Goal: Task Accomplishment & Management: Manage account settings

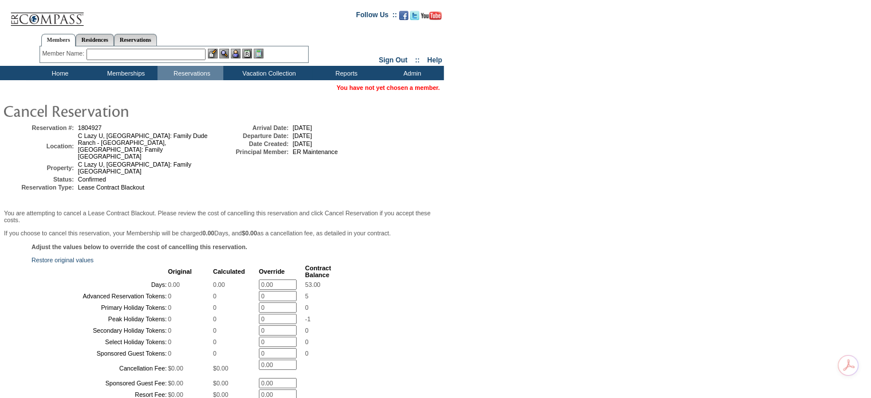
scroll to position [195, 0]
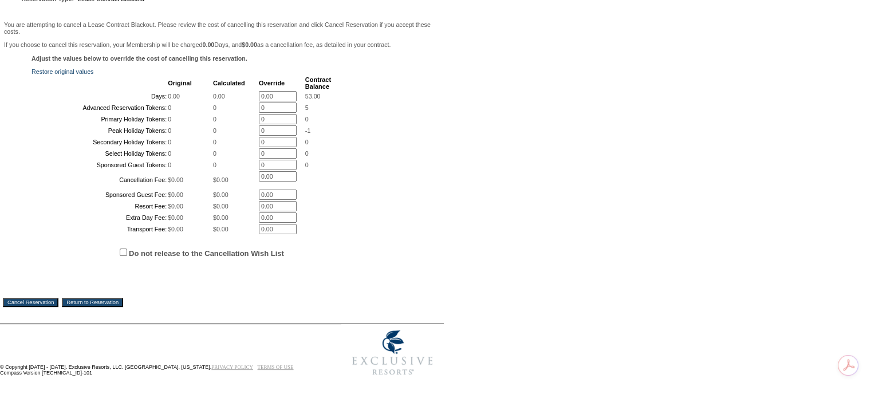
click at [124, 256] on input "Do not release to the Cancellation Wish List" at bounding box center [123, 252] width 7 height 7
checkbox input "true"
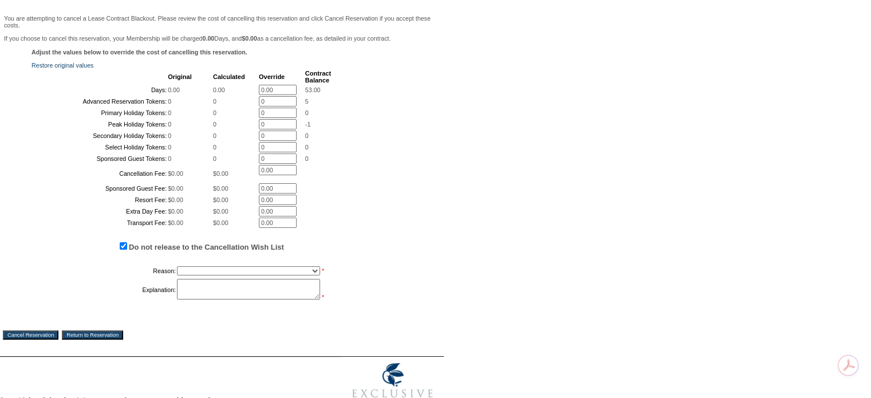
click at [199, 275] on select "Creating Continuous Stay Days Booked After Cancellation Experiential / Hotel / …" at bounding box center [248, 270] width 143 height 9
select select "1023"
click at [177, 275] on select "Creating Continuous Stay Days Booked After Cancellation Experiential / Hotel / …" at bounding box center [248, 270] width 143 height 9
click at [231, 302] on table "Reason: Creating Continuous Stay Days Booked After Cancellation Experiential / …" at bounding box center [182, 282] width 301 height 39
click at [244, 300] on textarea at bounding box center [248, 289] width 143 height 21
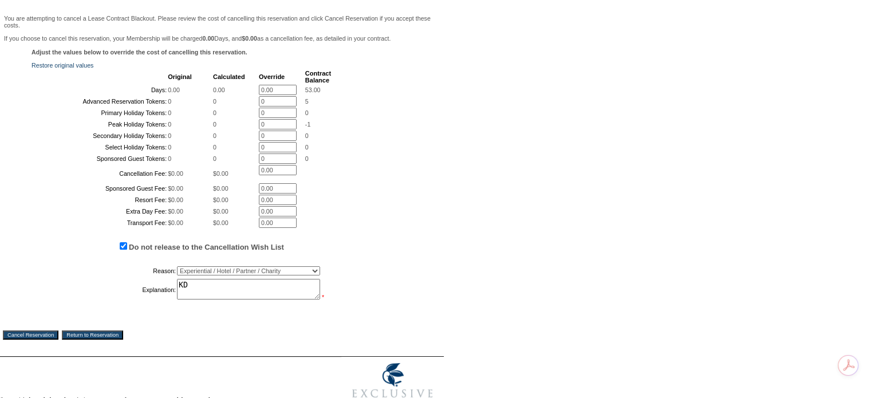
scroll to position [297, 0]
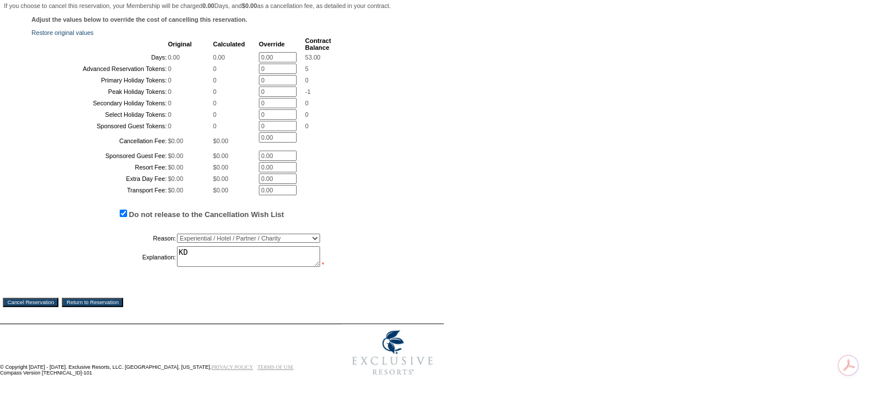
type textarea "KD"
click at [30, 303] on input "Cancel Reservation" at bounding box center [31, 302] width 56 height 9
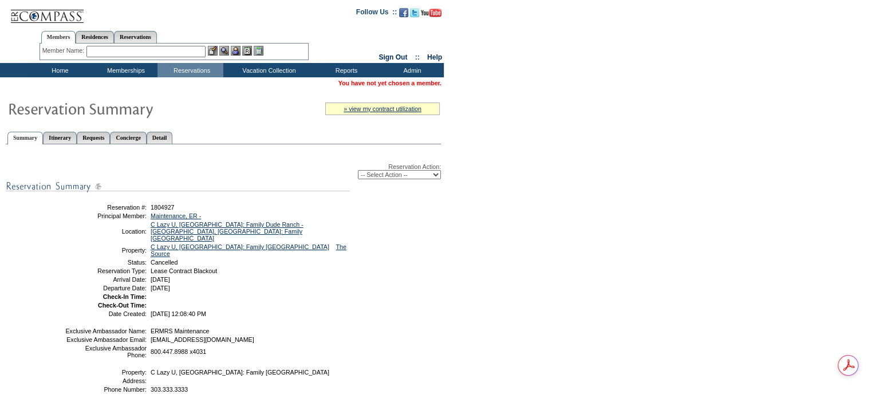
click at [807, 275] on form "Follow Us ::" at bounding box center [435, 262] width 871 height 525
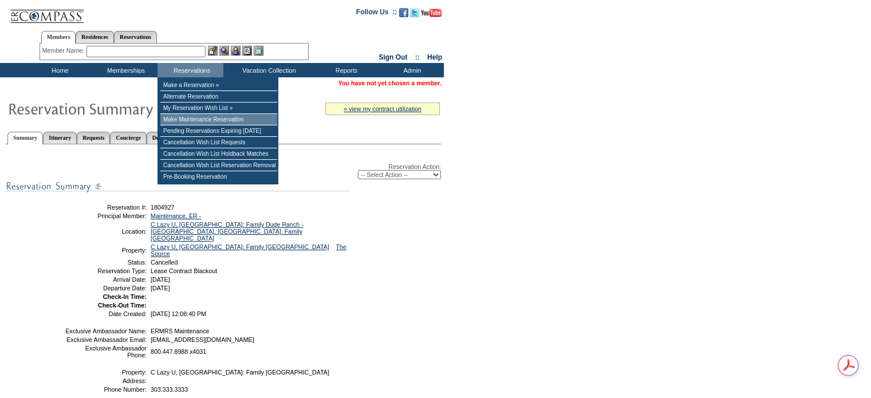
click at [208, 124] on td "Make Maintenance Reservation" at bounding box center [218, 119] width 117 height 11
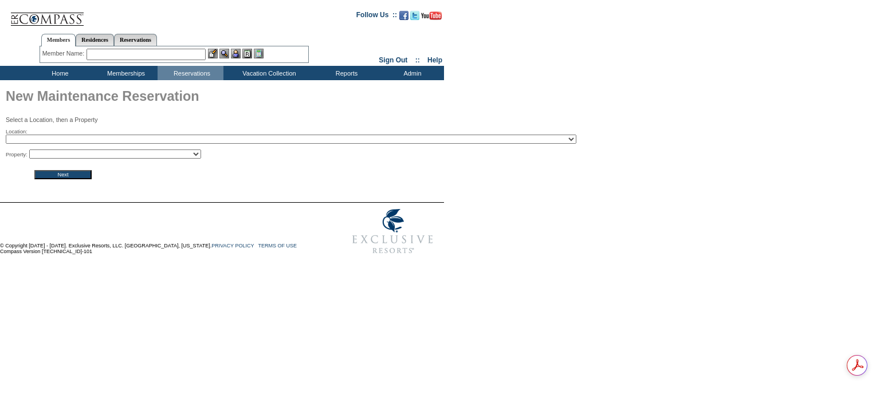
click at [167, 137] on select "2024 The Founders Cup - Eden Club Founders Cup 2025 Kentucky Derby - 2025 Kentu…" at bounding box center [291, 139] width 570 height 9
select select "552"
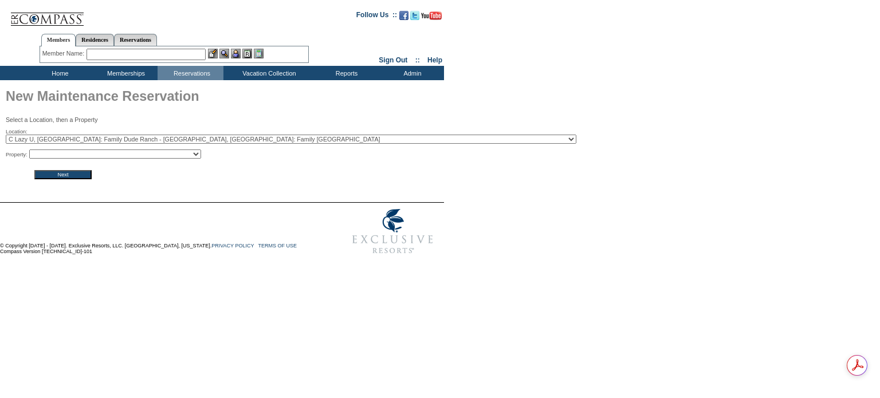
click at [167, 137] on select "2024 The Founders Cup - Eden Club Founders Cup 2025 Kentucky Derby - 2025 Kentu…" at bounding box center [291, 139] width 570 height 9
